Goal: Ask a question

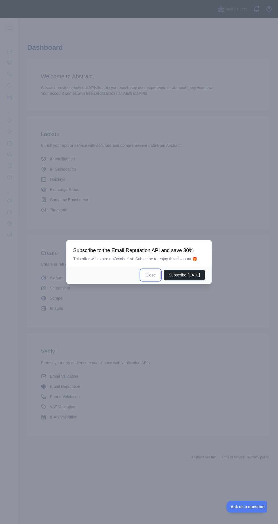
click at [149, 281] on button "Close" at bounding box center [150, 275] width 20 height 11
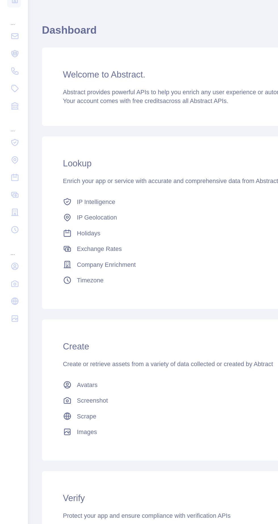
click at [57, 277] on span "Avatars" at bounding box center [56, 278] width 13 height 6
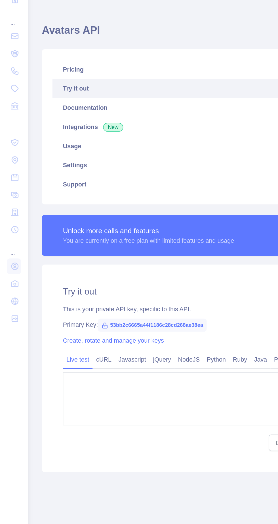
type textarea "**********"
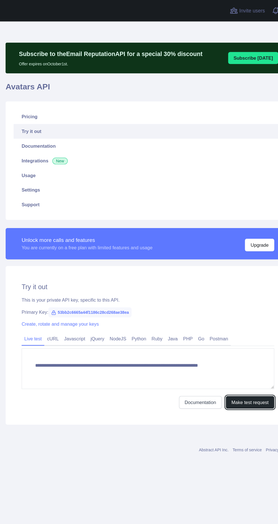
click at [236, 343] on button "Make test request" at bounding box center [234, 341] width 41 height 11
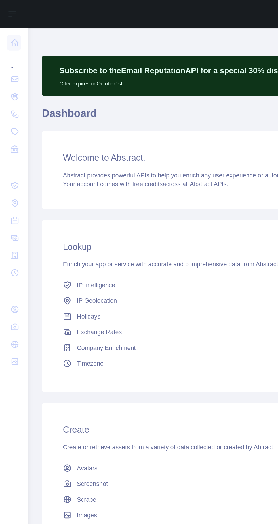
click at [10, 48] on link at bounding box center [9, 51] width 9 height 10
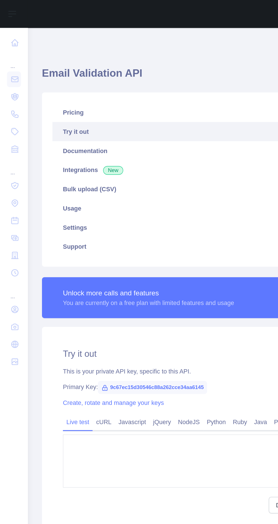
type textarea "**********"
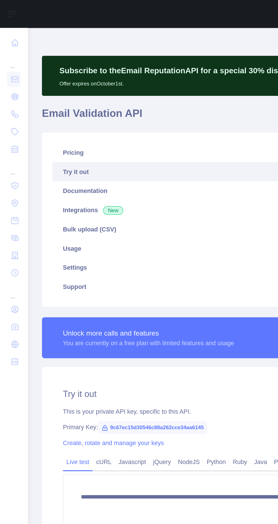
click at [10, 48] on link at bounding box center [9, 51] width 9 height 10
click at [9, 46] on link at bounding box center [9, 51] width 9 height 10
click at [10, 63] on icon at bounding box center [10, 63] width 6 height 6
click at [10, 76] on icon at bounding box center [10, 74] width 6 height 6
click at [10, 86] on icon at bounding box center [10, 86] width 6 height 6
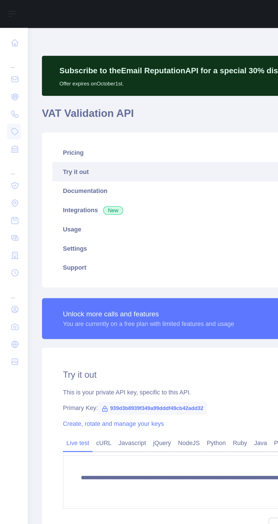
click at [10, 97] on icon at bounding box center [10, 97] width 6 height 6
click at [10, 121] on icon at bounding box center [10, 121] width 6 height 6
click at [11, 140] on icon at bounding box center [10, 143] width 6 height 6
click at [10, 165] on icon at bounding box center [10, 166] width 6 height 6
click at [10, 177] on icon at bounding box center [10, 177] width 4 height 4
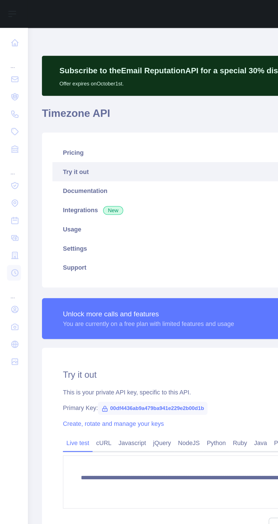
click at [11, 167] on icon at bounding box center [10, 166] width 4 height 4
click at [57, 125] on link "Documentation" at bounding box center [148, 124] width 228 height 12
click at [10, 178] on icon at bounding box center [10, 177] width 6 height 6
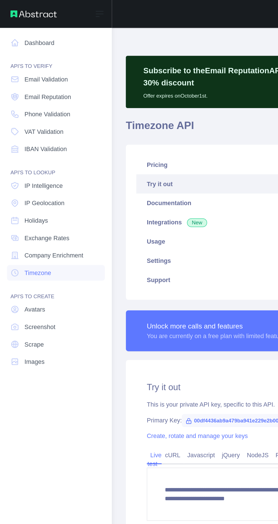
click at [39, 200] on link "Avatars" at bounding box center [36, 201] width 63 height 10
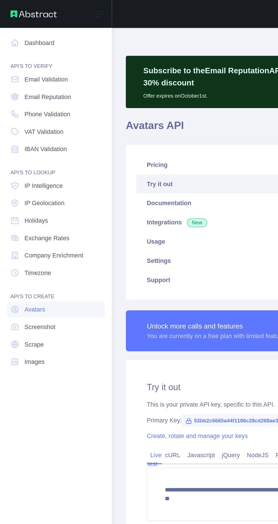
click at [114, 132] on link "Documentation" at bounding box center [174, 132] width 173 height 12
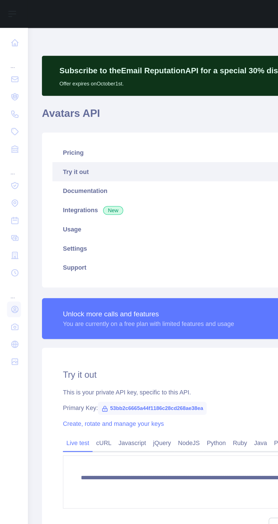
click at [10, 222] on icon at bounding box center [10, 224] width 6 height 6
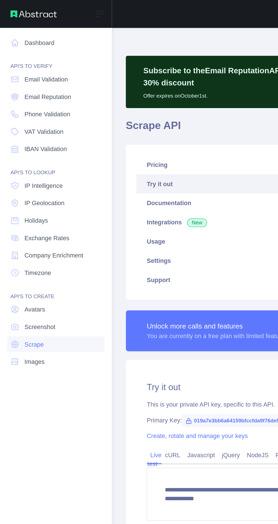
click at [37, 224] on link "Scrape" at bounding box center [36, 224] width 63 height 10
click at [126, 135] on link "Documentation" at bounding box center [174, 132] width 173 height 12
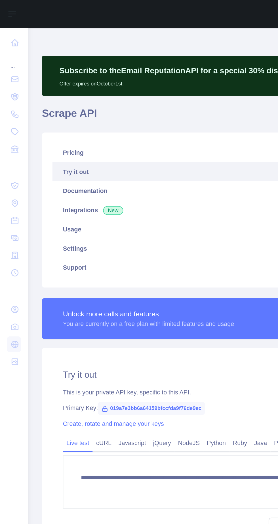
click at [12, 225] on icon at bounding box center [10, 224] width 6 height 6
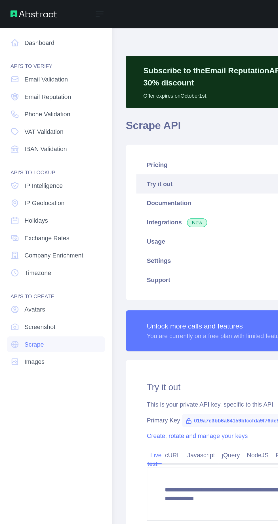
click at [38, 236] on link "Images" at bounding box center [36, 235] width 63 height 10
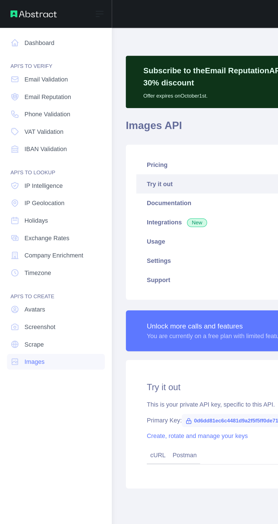
click at [125, 132] on link "Documentation" at bounding box center [174, 132] width 173 height 12
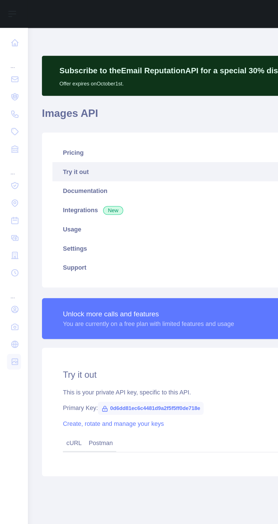
click at [12, 202] on icon at bounding box center [10, 201] width 6 height 6
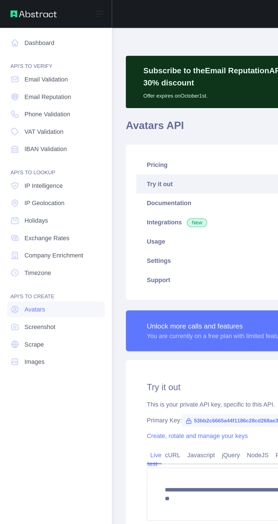
click at [43, 212] on link "Screenshot" at bounding box center [36, 212] width 63 height 10
click at [109, 134] on link "Documentation" at bounding box center [174, 132] width 173 height 12
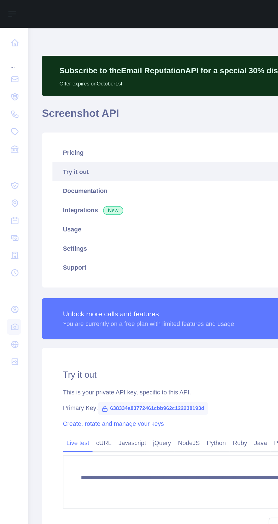
click at [10, 235] on icon at bounding box center [10, 235] width 4 height 4
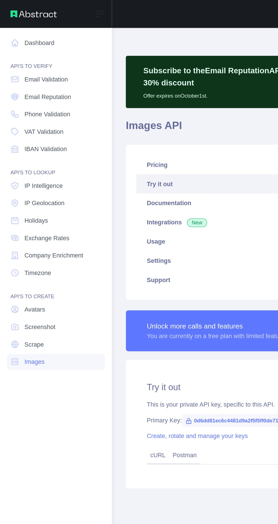
click at [42, 48] on link "Email Validation" at bounding box center [36, 51] width 63 height 10
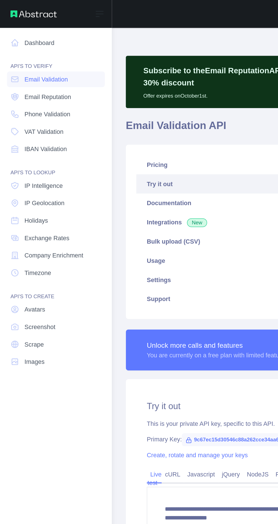
click at [124, 131] on link "Documentation" at bounding box center [174, 132] width 173 height 12
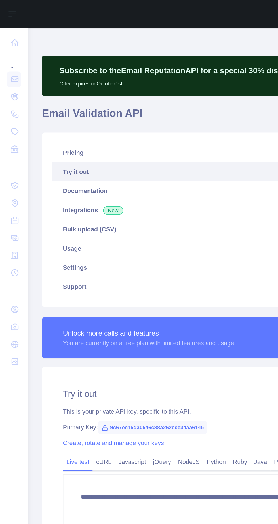
click at [88, 151] on link "Bulk upload (CSV)" at bounding box center [148, 149] width 228 height 12
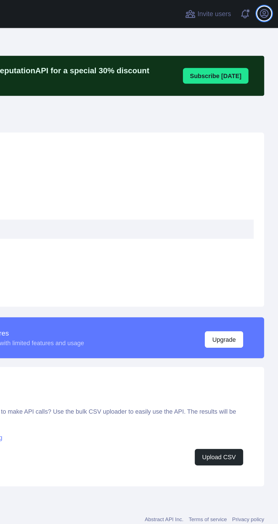
click at [266, 7] on icon "button" at bounding box center [268, 8] width 7 height 7
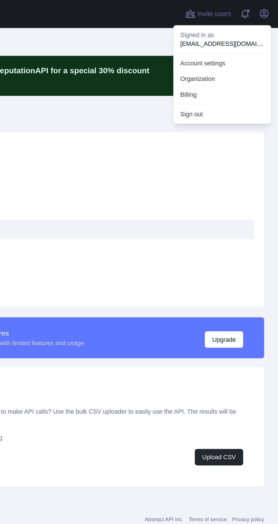
click at [251, 41] on link "Account settings" at bounding box center [241, 41] width 63 height 10
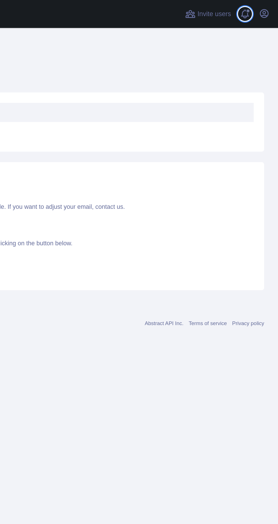
click at [261, 12] on span at bounding box center [258, 9] width 11 height 18
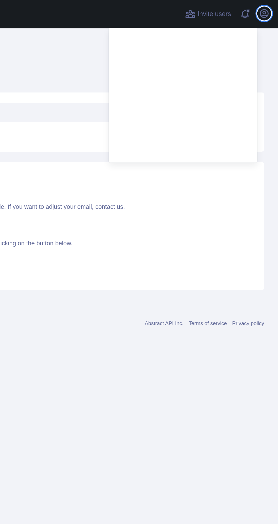
click at [266, 7] on icon "button" at bounding box center [268, 8] width 5 height 5
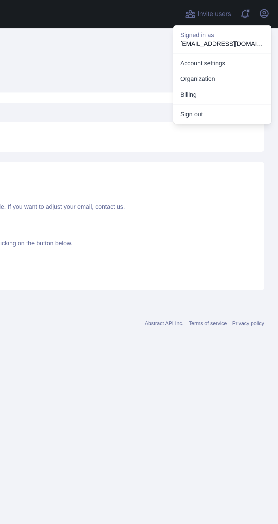
click at [232, 61] on button "Billing" at bounding box center [241, 61] width 63 height 10
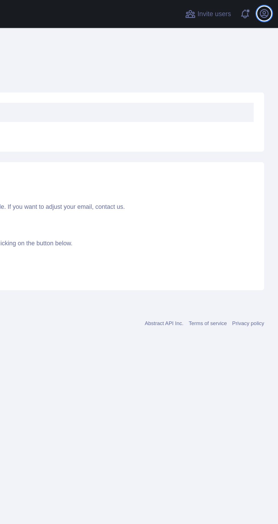
click at [267, 8] on icon "button" at bounding box center [268, 8] width 7 height 7
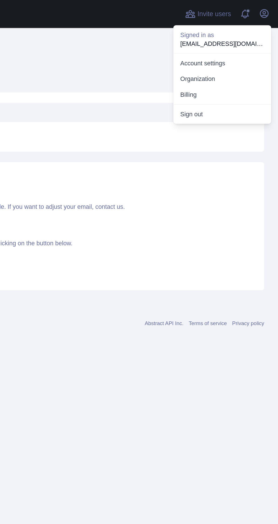
click at [225, 51] on link "Organization" at bounding box center [241, 51] width 63 height 10
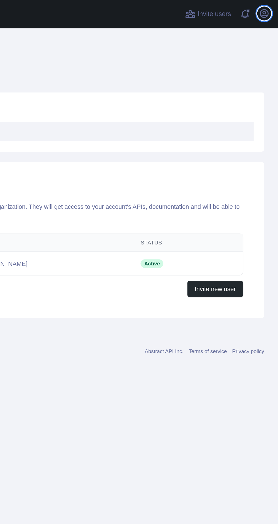
click at [266, 11] on icon "button" at bounding box center [268, 8] width 7 height 7
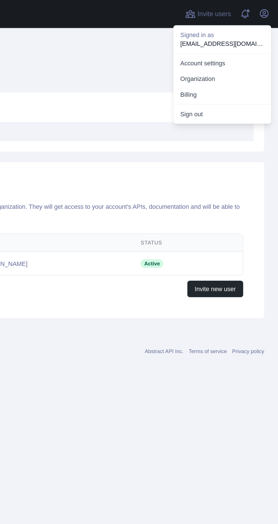
click at [230, 40] on link "Account settings" at bounding box center [241, 41] width 63 height 10
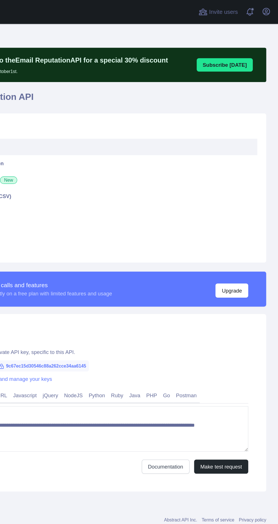
click at [242, 222] on button "Upgrade" at bounding box center [242, 220] width 25 height 11
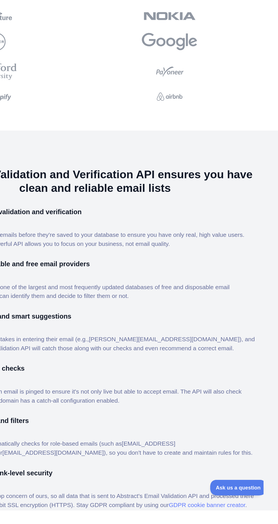
scroll to position [195, 9]
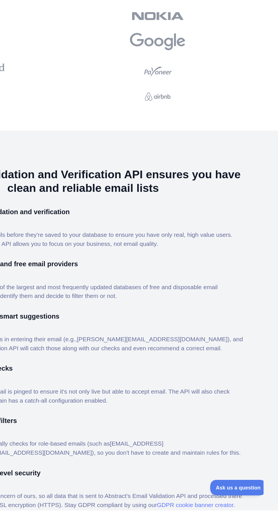
click at [231, 487] on span "Ask us a question" at bounding box center [231, 486] width 42 height 4
click at [228, 488] on button "Ask us a question" at bounding box center [230, 485] width 41 height 11
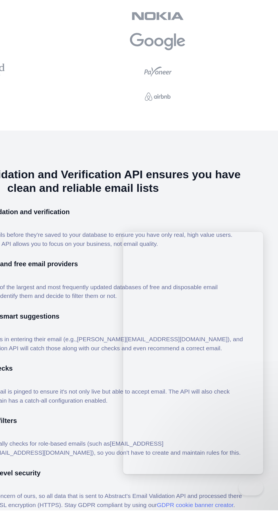
click at [236, 524] on div "The Email Validation and Verification API ensures you have clean and reliable e…" at bounding box center [130, 404] width 278 height 336
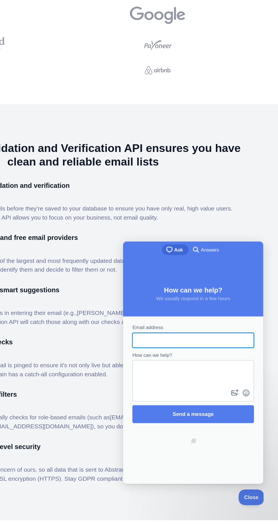
scroll to position [236, 9]
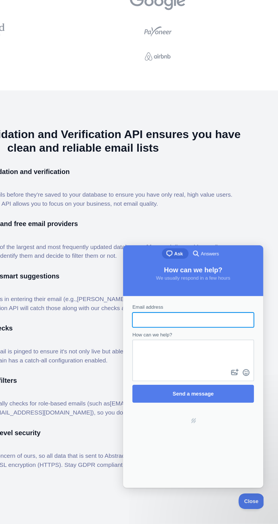
click at [194, 302] on input "Email address" at bounding box center [175, 302] width 83 height 10
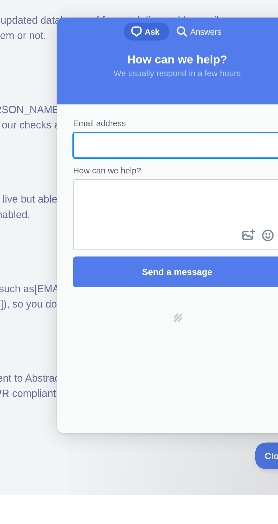
type input "**********"
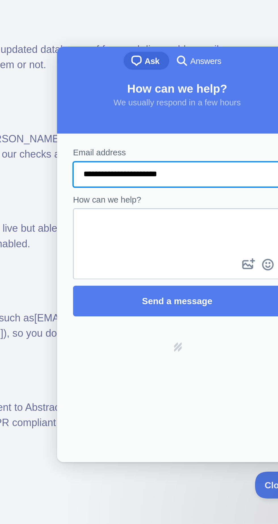
click at [122, 138] on textarea "How can we help?" at bounding box center [110, 129] width 91 height 20
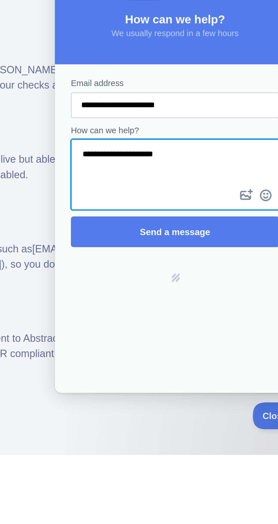
type textarea "**********"
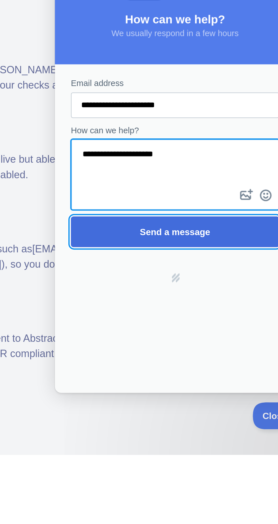
click at [119, 91] on span "Send a message" at bounding box center [107, 90] width 31 height 5
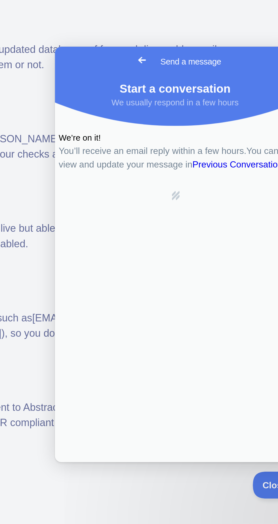
click at [90, 51] on span "Go back" at bounding box center [93, 52] width 7 height 7
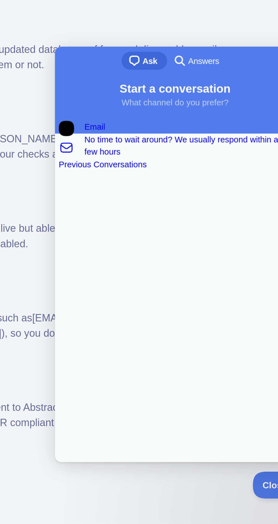
click at [112, 52] on span "search-medium" at bounding box center [109, 52] width 7 height 7
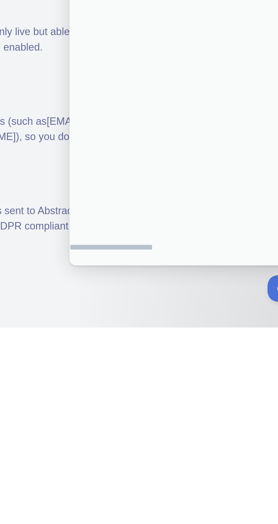
scroll to position [38, 0]
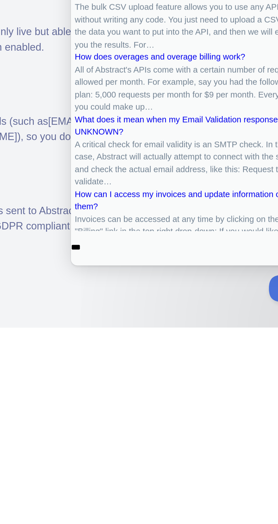
type input "****"
click button "search" at bounding box center [172, 26] width 10 height 7
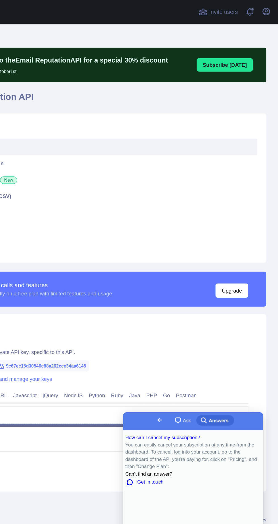
click at [147, 418] on span "Go back" at bounding box center [150, 418] width 7 height 7
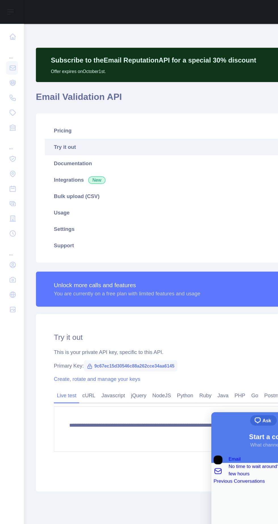
click at [12, 25] on icon at bounding box center [10, 28] width 6 height 6
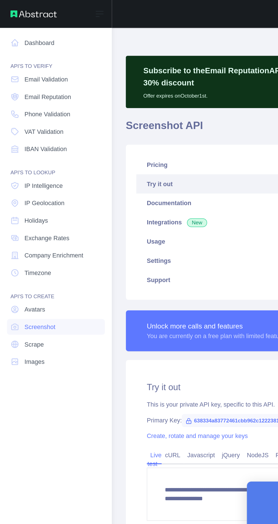
type textarea "**********"
